Goal: Task Accomplishment & Management: Manage account settings

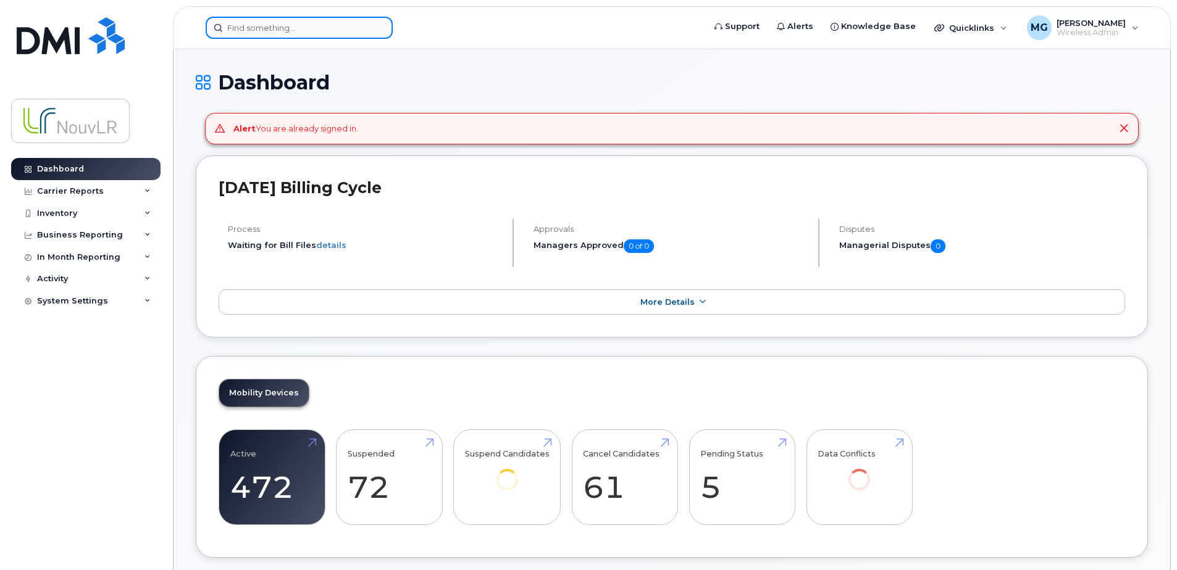
drag, startPoint x: 0, startPoint y: 0, endPoint x: 265, endPoint y: 20, distance: 265.6
click at [265, 20] on input at bounding box center [299, 28] width 187 height 22
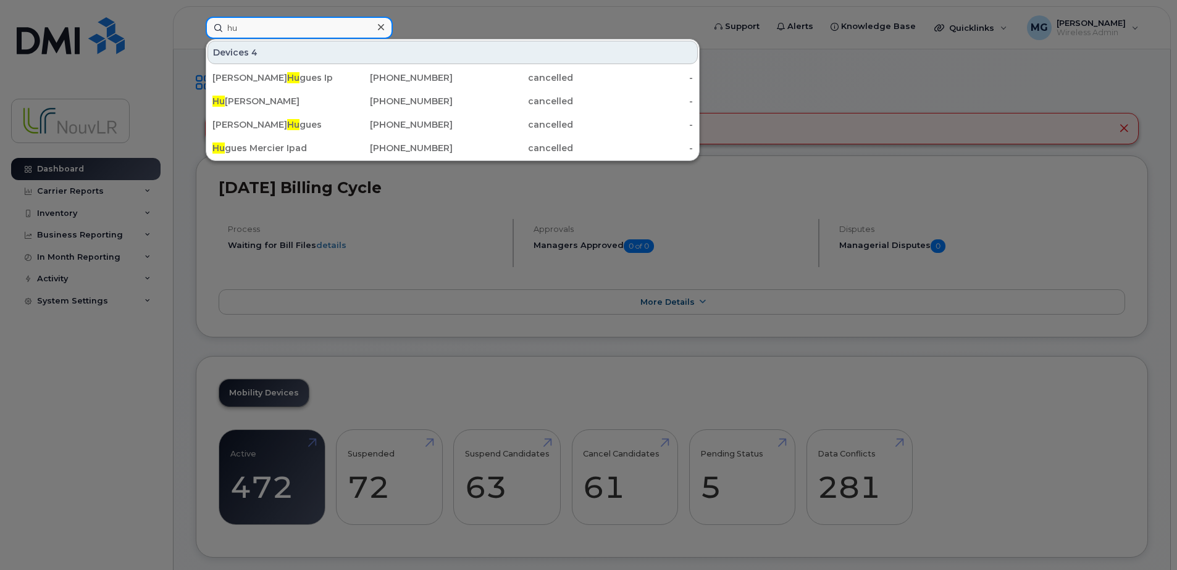
type input "h"
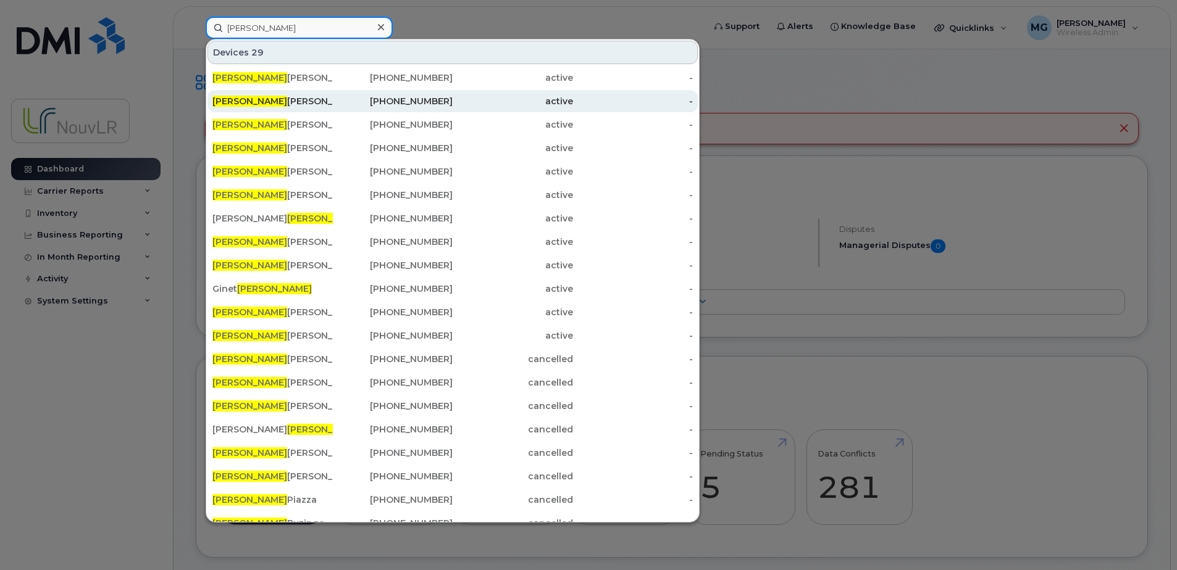
type input "[PERSON_NAME]"
click at [246, 101] on div "[PERSON_NAME]" at bounding box center [272, 101] width 120 height 12
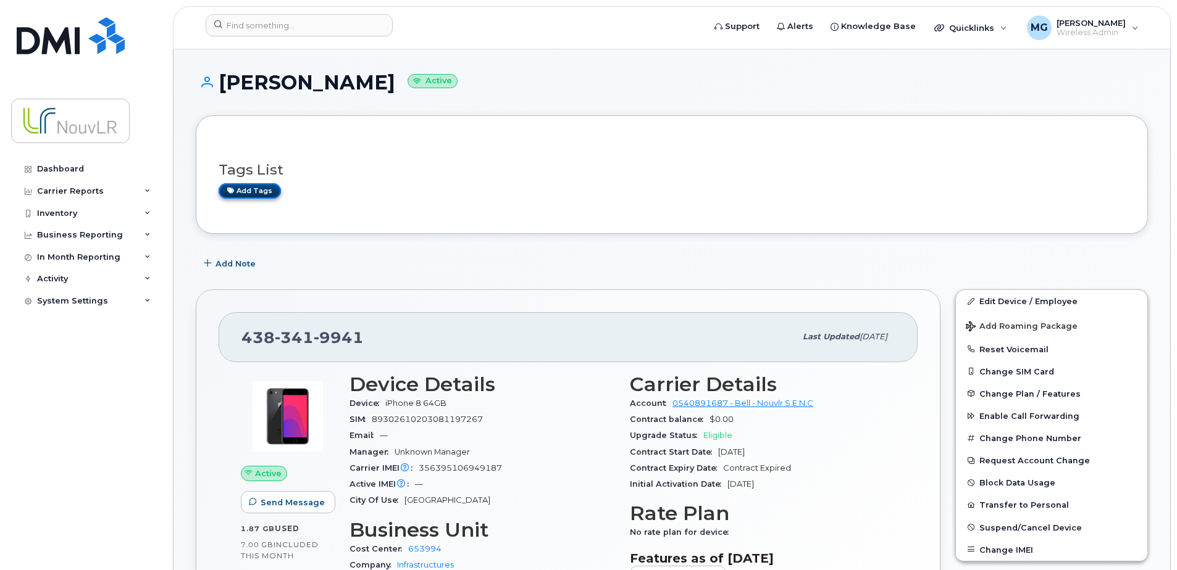
click at [235, 193] on link "Add tags" at bounding box center [250, 190] width 62 height 15
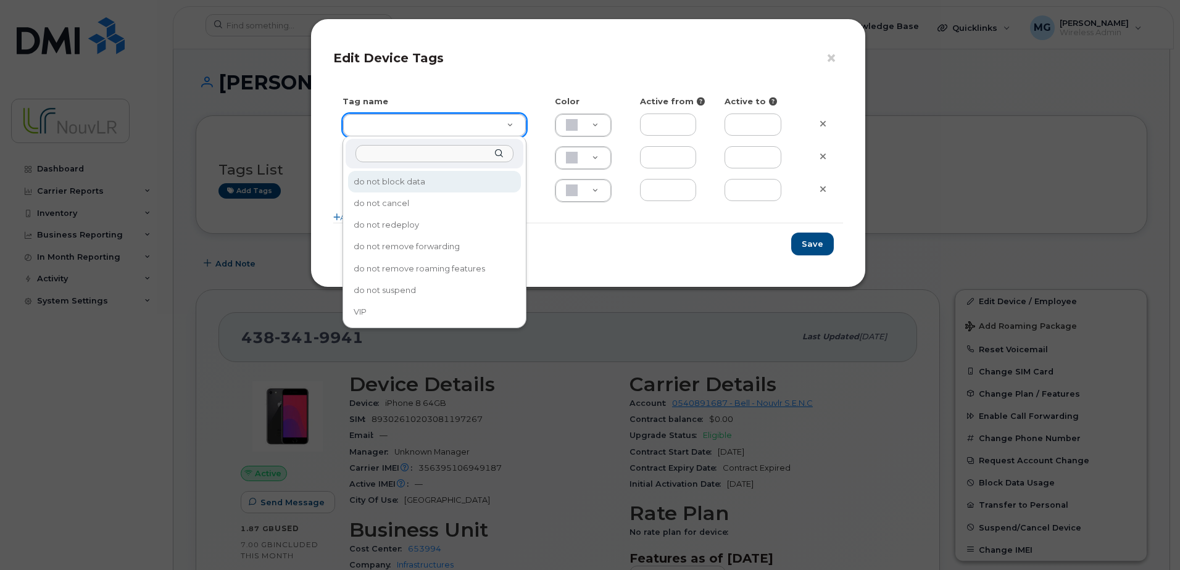
type input "do not block data"
type input "F8C6C8"
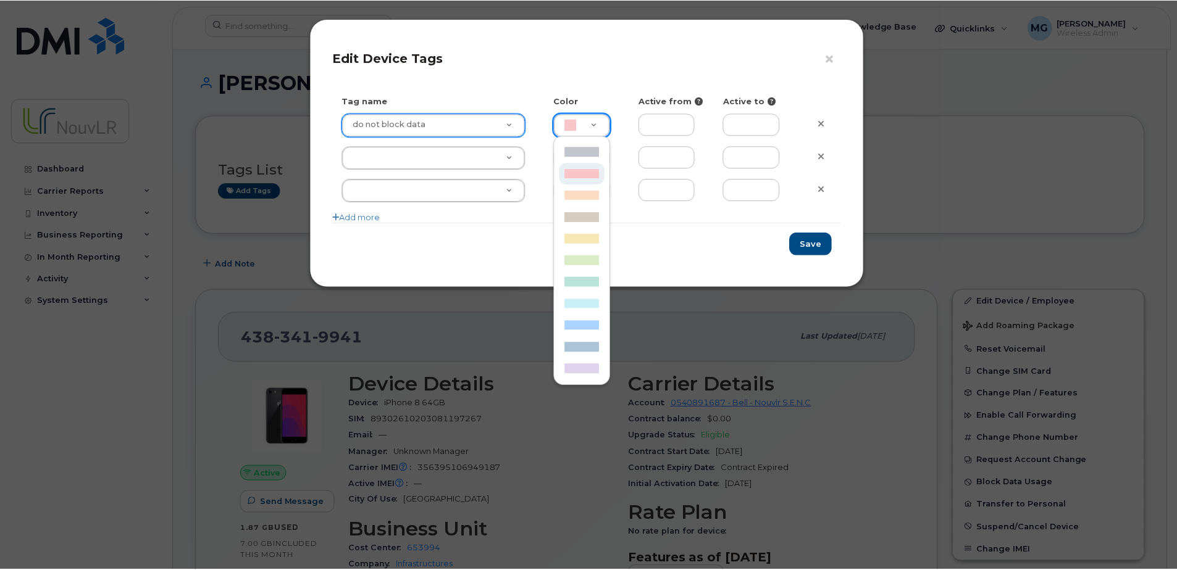
scroll to position [0, 4]
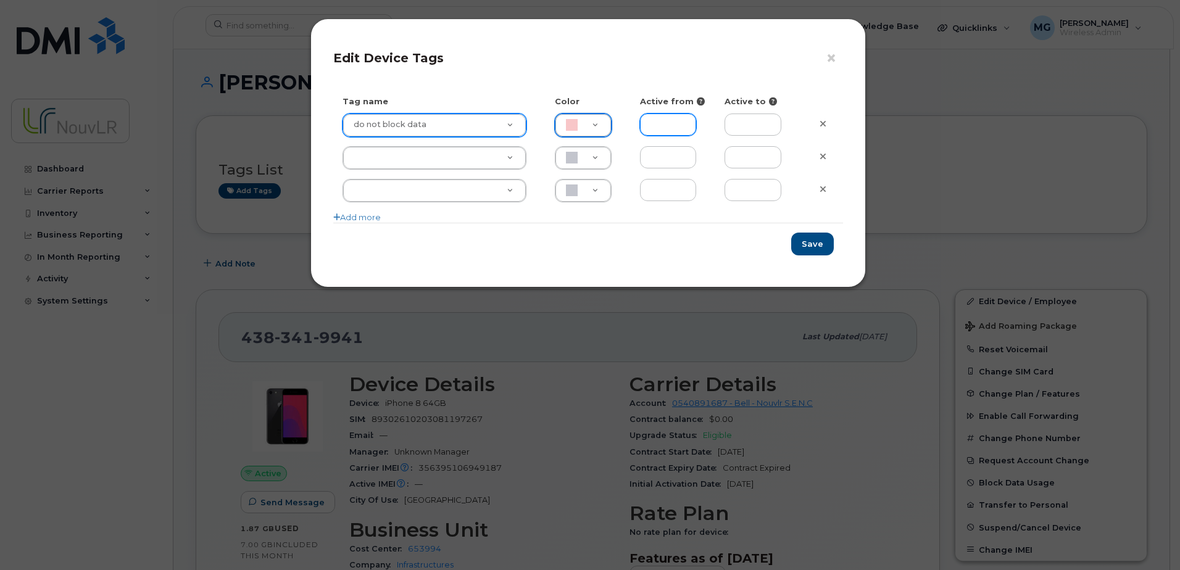
click at [686, 125] on input "text" at bounding box center [668, 125] width 57 height 22
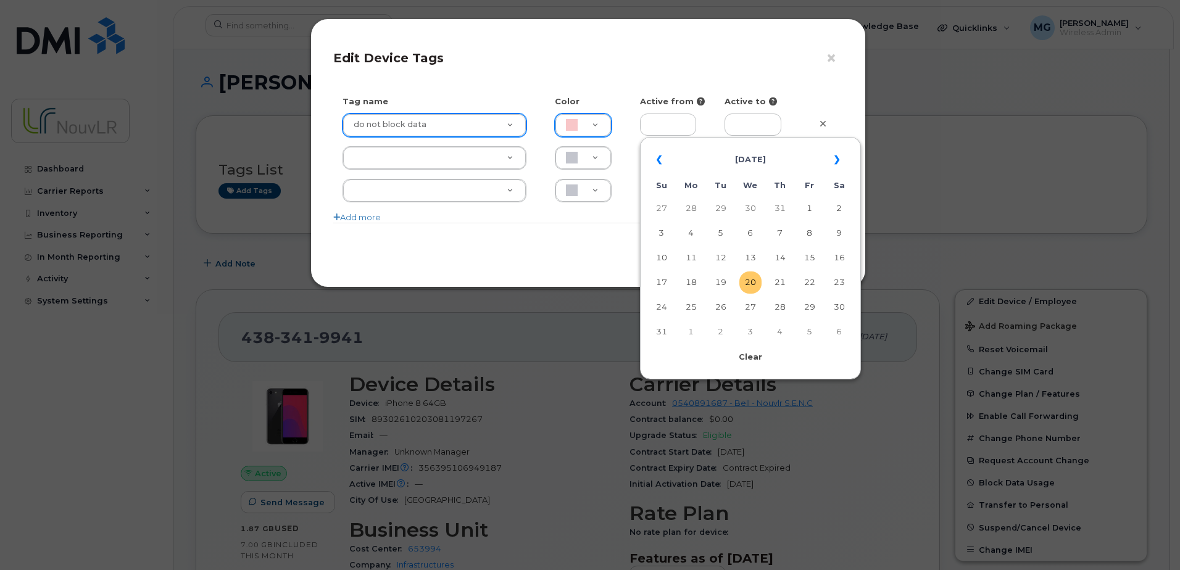
click at [748, 278] on td "20" at bounding box center [751, 283] width 22 height 22
type input "2025-08-20"
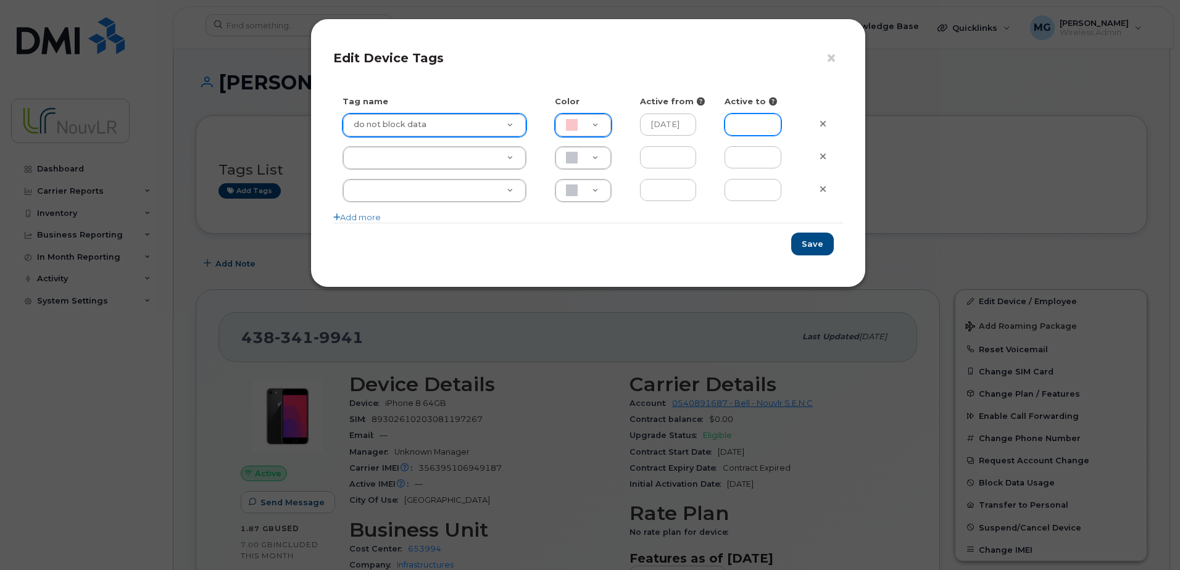
click at [764, 123] on input "text" at bounding box center [753, 125] width 57 height 22
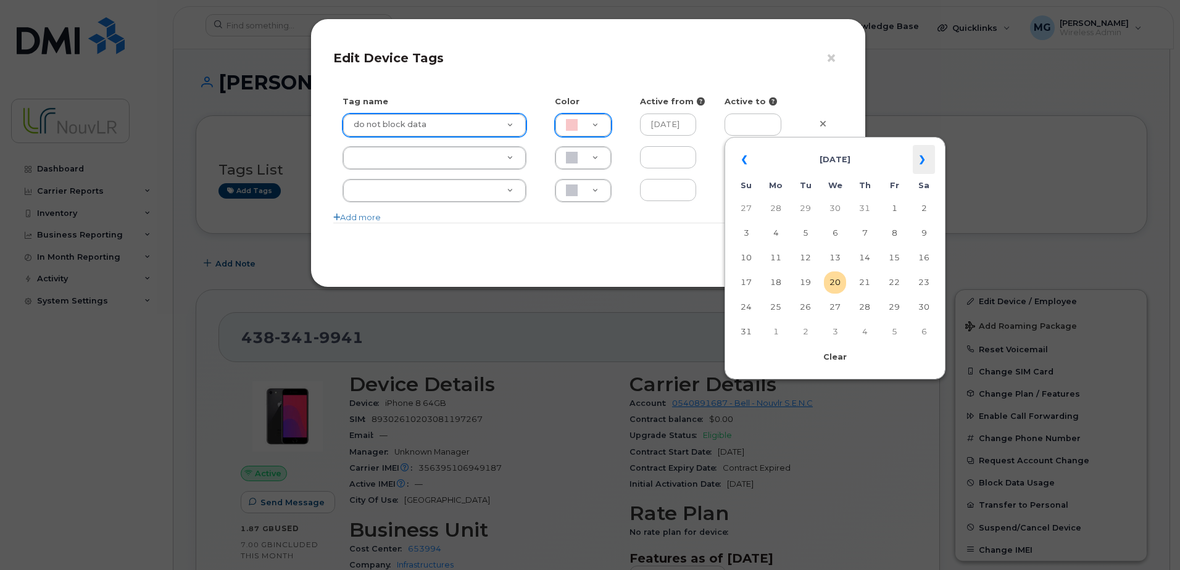
click at [926, 163] on th "»" at bounding box center [924, 160] width 22 height 30
click at [923, 159] on th "»" at bounding box center [924, 160] width 22 height 30
click at [922, 159] on th "»" at bounding box center [924, 160] width 22 height 30
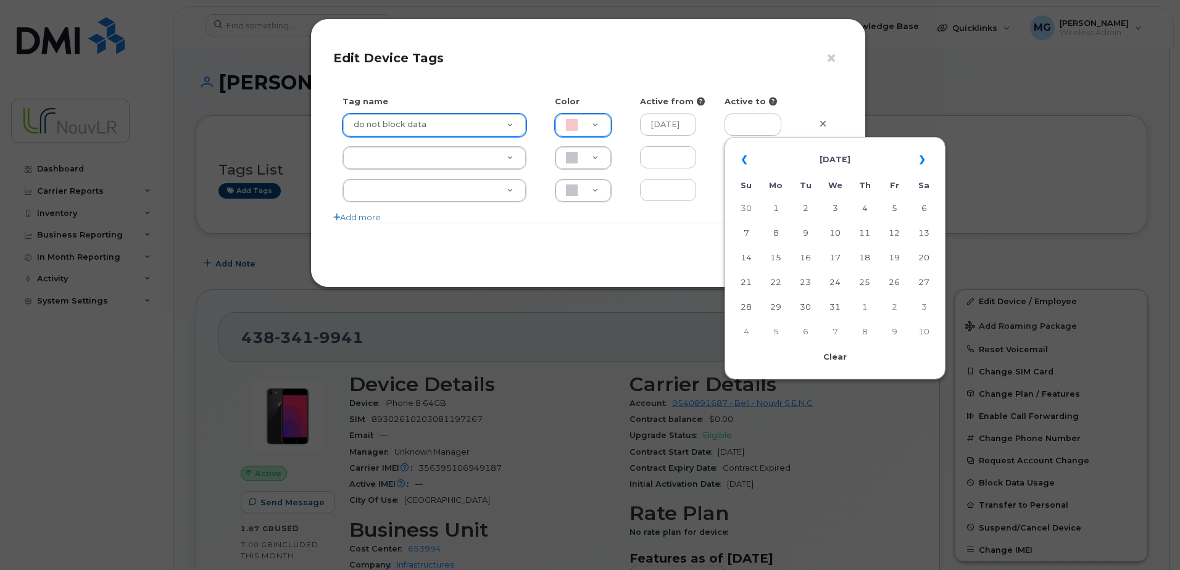
click at [922, 159] on th "»" at bounding box center [924, 160] width 22 height 30
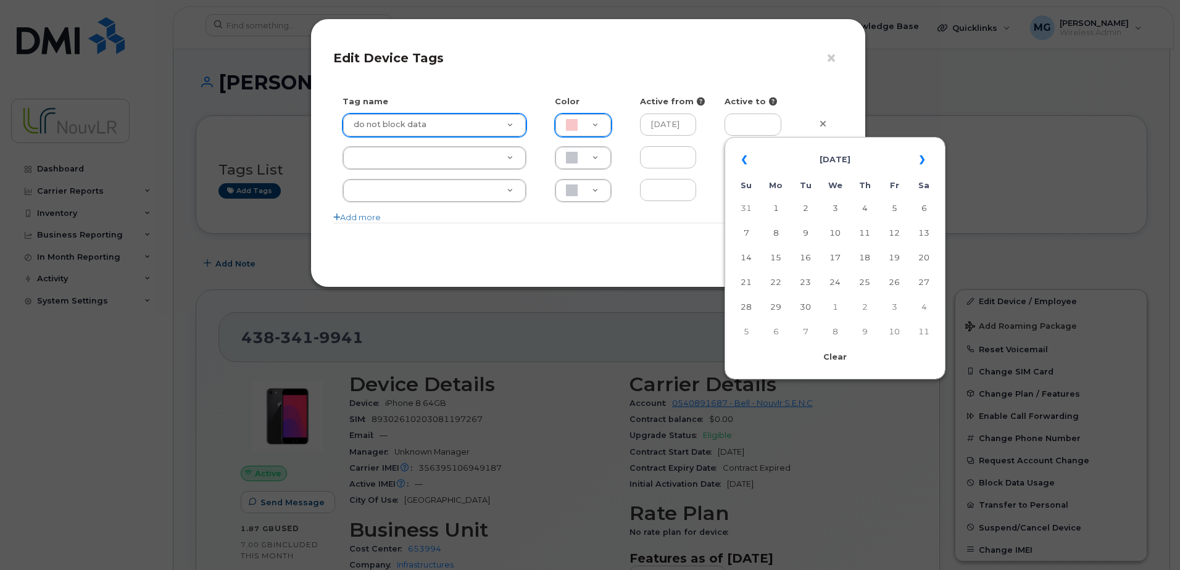
click at [922, 159] on th "»" at bounding box center [924, 160] width 22 height 30
click at [921, 159] on th "»" at bounding box center [924, 160] width 22 height 30
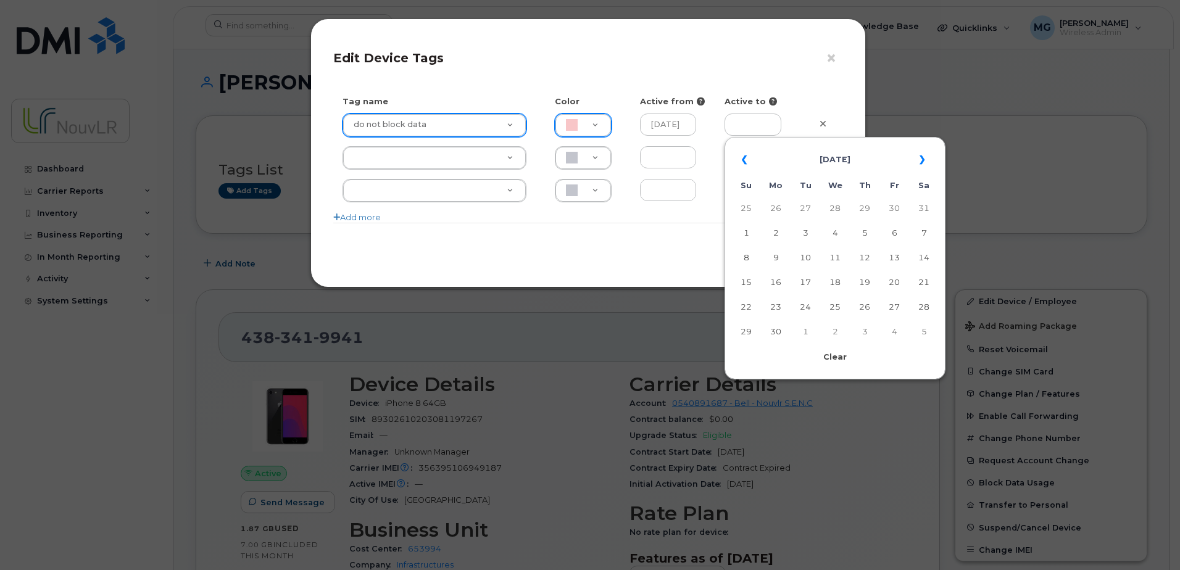
click at [921, 159] on th "»" at bounding box center [924, 160] width 22 height 30
click at [867, 306] on td "31" at bounding box center [865, 307] width 22 height 22
type input "2026-12-31"
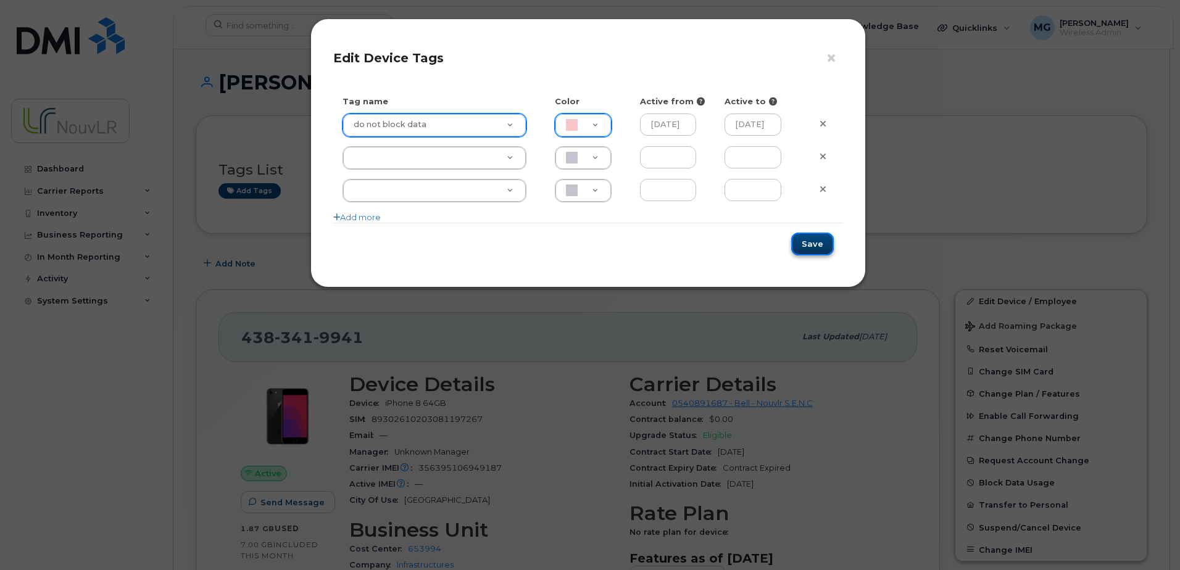
click at [816, 241] on button "Save" at bounding box center [813, 244] width 43 height 23
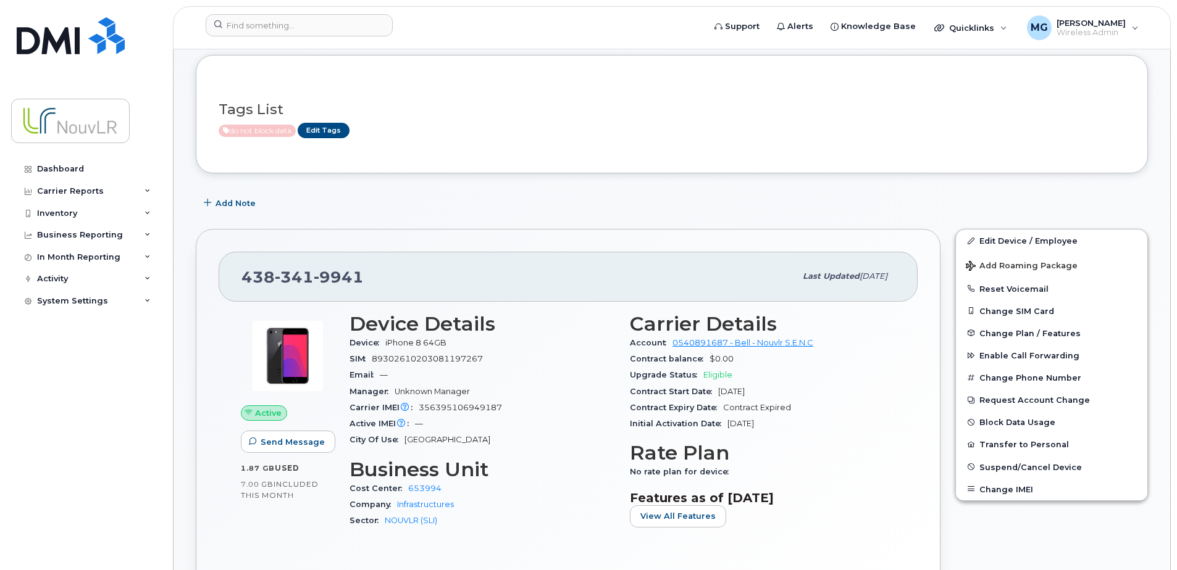
scroll to position [0, 0]
